Goal: Task Accomplishment & Management: Complete application form

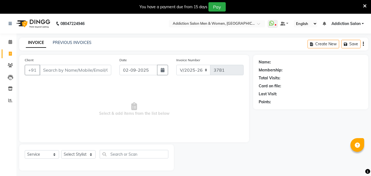
select select "6595"
select select "service"
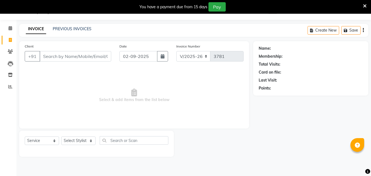
scroll to position [14, 0]
click at [79, 30] on link "PREVIOUS INVOICES" at bounding box center [72, 28] width 39 height 5
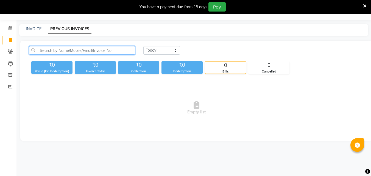
click at [55, 52] on input "text" at bounding box center [82, 50] width 106 height 9
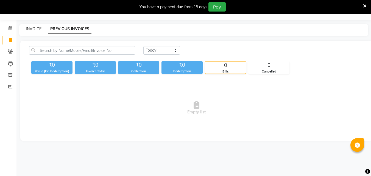
click at [33, 30] on link "INVOICE" at bounding box center [34, 28] width 16 height 5
select select "service"
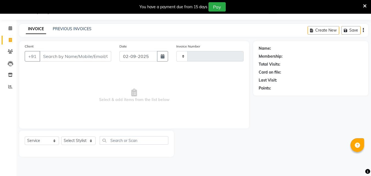
type input "3781"
select select "6595"
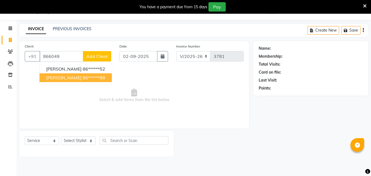
click at [54, 81] on button "[PERSON_NAME] 86******99" at bounding box center [76, 77] width 72 height 9
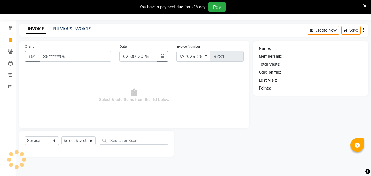
type input "86******99"
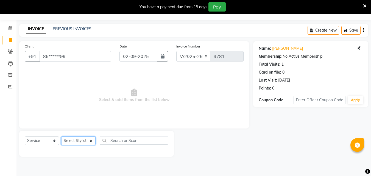
click at [86, 141] on select "Select Stylist Addiction Salon ANJALI BANSIKA [PERSON_NAME] [PERSON_NAME] [PERS…" at bounding box center [78, 140] width 34 height 9
select select "86847"
click at [61, 136] on select "Select Stylist Addiction Salon ANJALI BANSIKA [PERSON_NAME] [PERSON_NAME] [PERS…" at bounding box center [78, 140] width 34 height 9
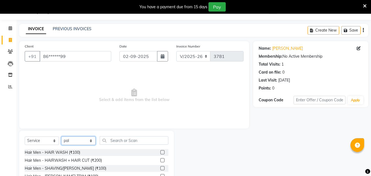
scroll to position [58, 0]
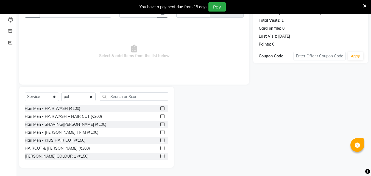
click at [160, 148] on label at bounding box center [162, 148] width 4 height 4
click at [160, 148] on input "checkbox" at bounding box center [162, 149] width 4 height 4
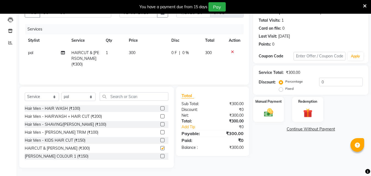
checkbox input "false"
click at [269, 107] on div "Manual Payment" at bounding box center [268, 109] width 32 height 26
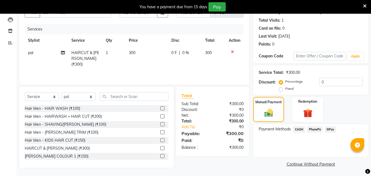
click at [314, 128] on span "PhonePe" at bounding box center [315, 129] width 16 height 6
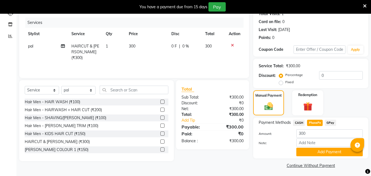
scroll to position [66, 0]
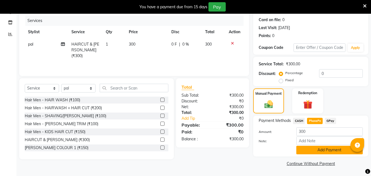
click at [315, 149] on button "Add Payment" at bounding box center [329, 150] width 66 height 9
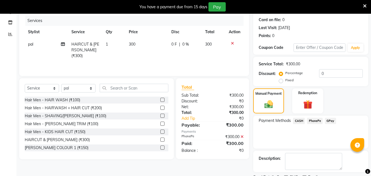
scroll to position [89, 0]
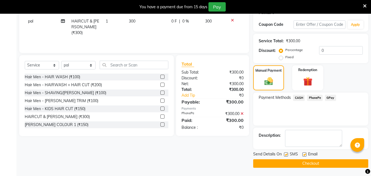
click at [316, 165] on button "Checkout" at bounding box center [310, 163] width 115 height 9
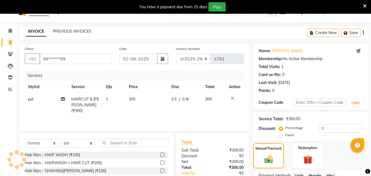
scroll to position [0, 0]
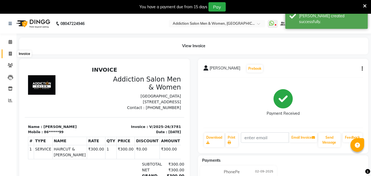
click at [12, 52] on icon at bounding box center [10, 54] width 3 height 4
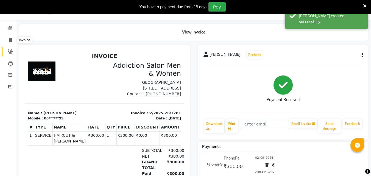
select select "service"
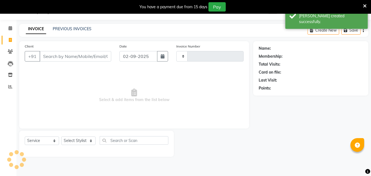
type input "3782"
select select "6595"
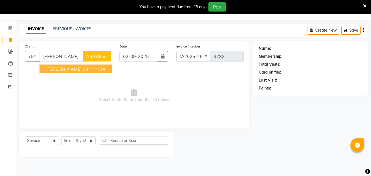
click at [81, 69] on span "[PERSON_NAME]" at bounding box center [63, 68] width 35 height 5
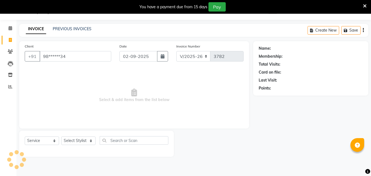
type input "98******34"
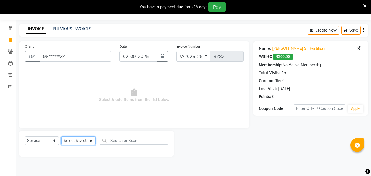
click at [77, 142] on select "Select Stylist Addiction Salon ANJALI BANSIKA [PERSON_NAME] [PERSON_NAME] [PERS…" at bounding box center [78, 140] width 34 height 9
select select "50849"
click at [61, 136] on select "Select Stylist Addiction Salon ANJALI BANSIKA [PERSON_NAME] [PERSON_NAME] [PERS…" at bounding box center [78, 140] width 34 height 9
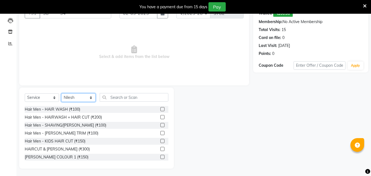
scroll to position [58, 0]
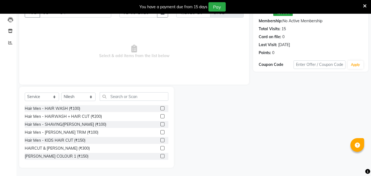
click at [160, 116] on label at bounding box center [162, 116] width 4 height 4
click at [160, 116] on input "checkbox" at bounding box center [162, 117] width 4 height 4
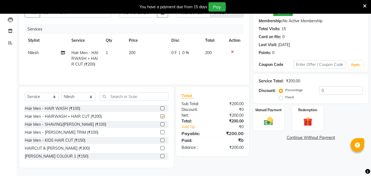
checkbox input "false"
click at [79, 96] on select "Select Stylist Addiction Salon ANJALI BANSIKA [PERSON_NAME] [PERSON_NAME] [PERS…" at bounding box center [78, 96] width 34 height 9
select select "61697"
click at [61, 92] on select "Select Stylist Addiction Salon ANJALI BANSIKA [PERSON_NAME] [PERSON_NAME] [PERS…" at bounding box center [78, 96] width 34 height 9
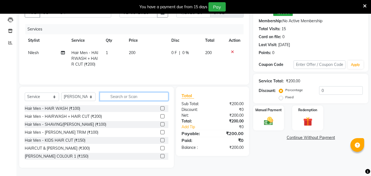
click at [132, 99] on input "text" at bounding box center [134, 96] width 69 height 9
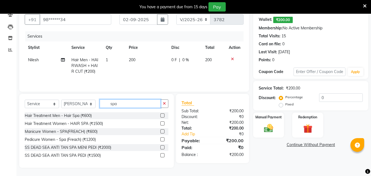
type input "spa"
click at [162, 114] on label at bounding box center [162, 115] width 4 height 4
click at [162, 114] on input "checkbox" at bounding box center [162, 116] width 4 height 4
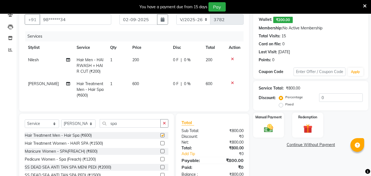
checkbox input "false"
click at [136, 83] on td "600" at bounding box center [149, 90] width 41 height 24
select select "61697"
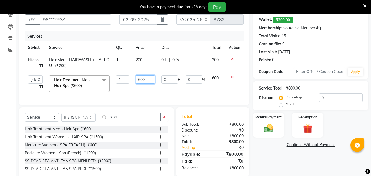
click at [147, 81] on input "600" at bounding box center [145, 79] width 19 height 9
type input "6"
type input "700"
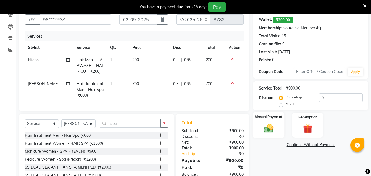
click at [277, 130] on div "Manual Payment" at bounding box center [268, 125] width 32 height 26
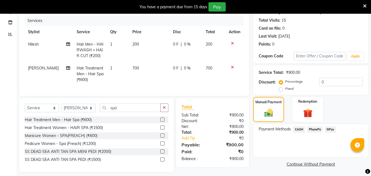
scroll to position [74, 0]
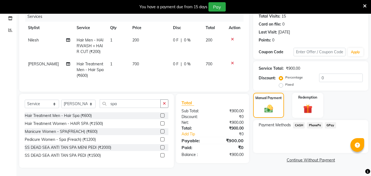
click at [301, 122] on span "CASH" at bounding box center [299, 125] width 12 height 6
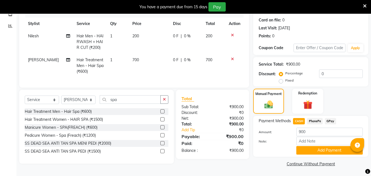
scroll to position [75, 0]
click at [346, 151] on button "Add Payment" at bounding box center [329, 150] width 66 height 9
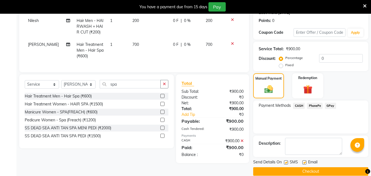
scroll to position [98, 0]
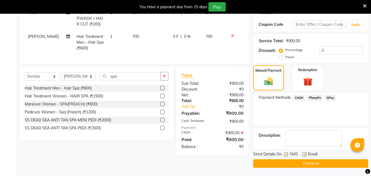
click at [331, 160] on button "Checkout" at bounding box center [310, 163] width 115 height 9
